Goal: Book appointment/travel/reservation

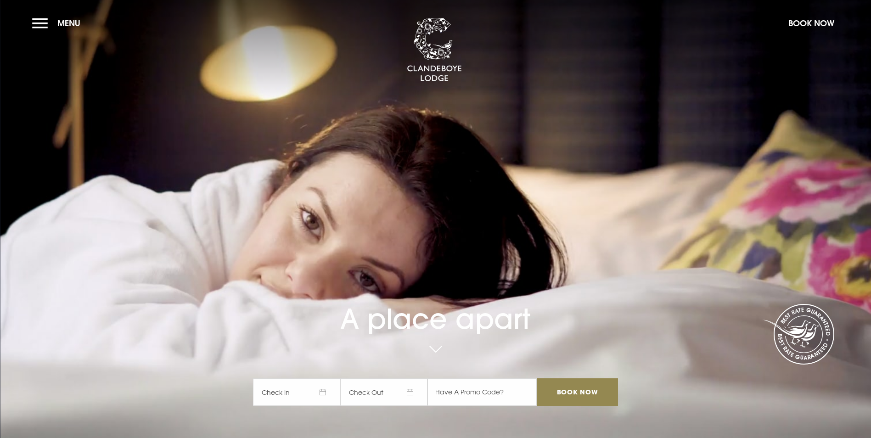
click at [31, 25] on section "A place apart Check In Check Out Mon Tue Wed Thur Fri Sat Sun Mon Tue Wed Thur …" at bounding box center [435, 219] width 871 height 438
click at [48, 27] on button "Menu" at bounding box center [58, 23] width 53 height 20
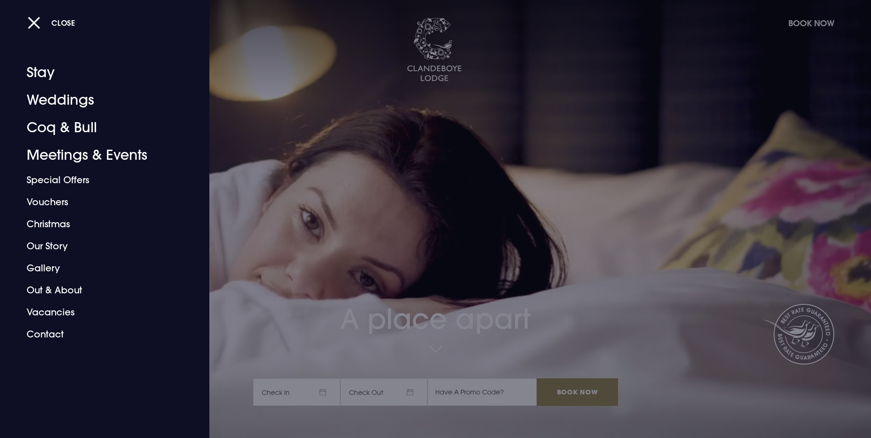
click at [294, 202] on div at bounding box center [435, 219] width 871 height 438
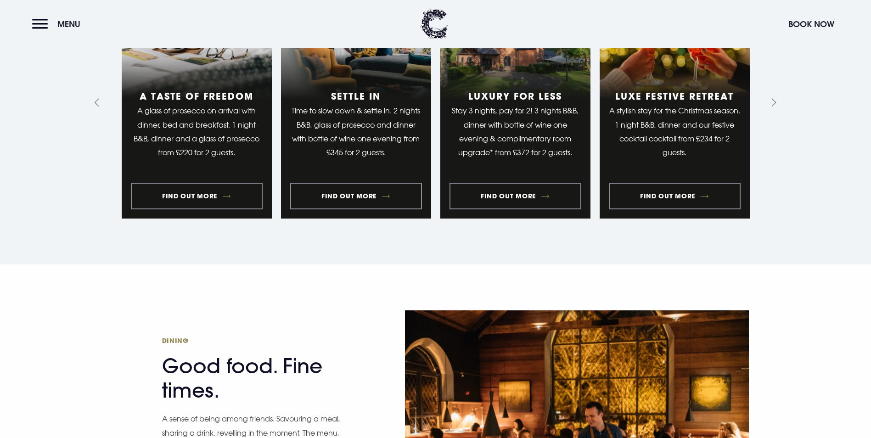
scroll to position [1285, 0]
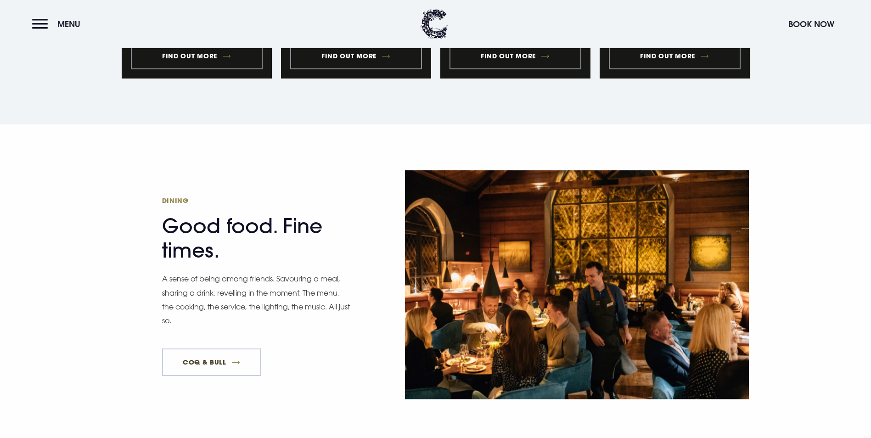
click at [221, 348] on link "Coq & Bull" at bounding box center [211, 362] width 99 height 28
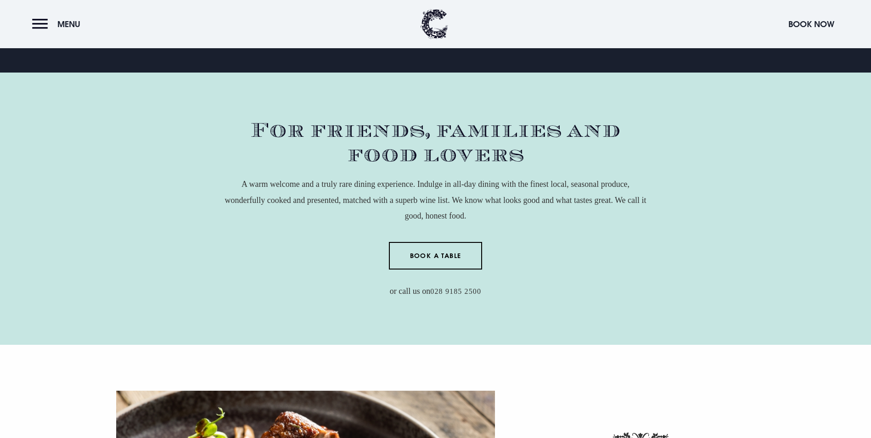
scroll to position [275, 0]
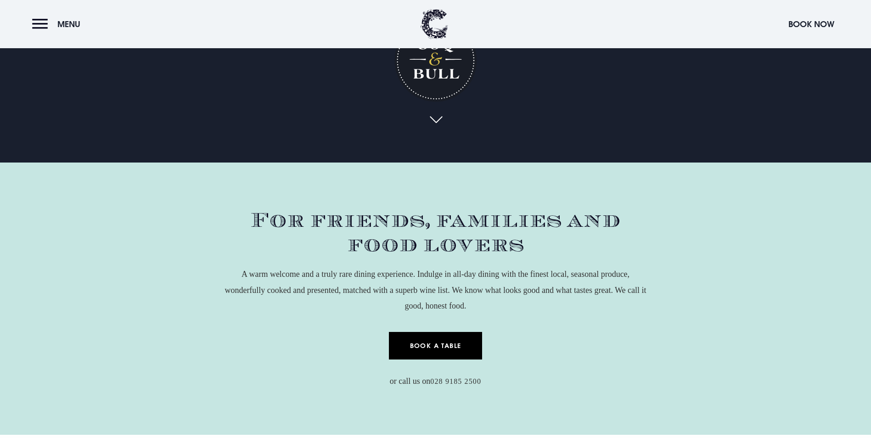
click at [442, 332] on link "Book a Table" at bounding box center [435, 346] width 93 height 28
